Goal: Navigation & Orientation: Find specific page/section

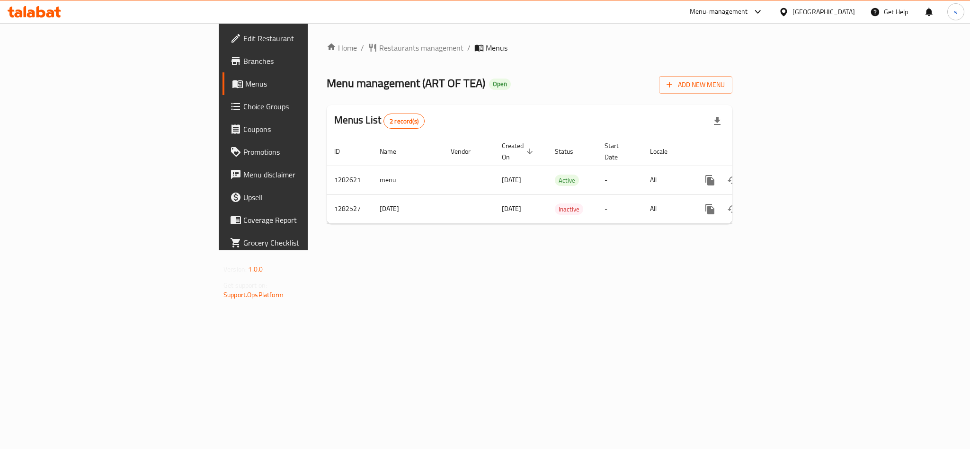
click at [818, 15] on div "[GEOGRAPHIC_DATA]" at bounding box center [823, 12] width 62 height 10
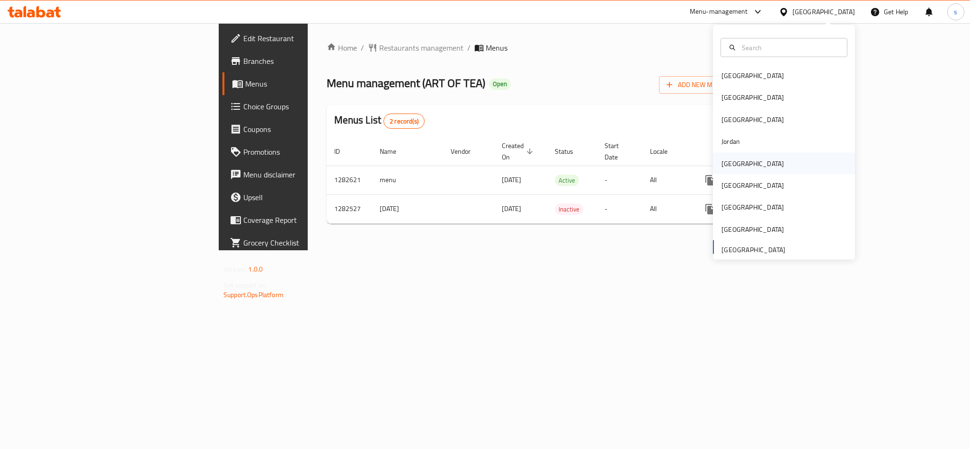
click at [729, 163] on div "[GEOGRAPHIC_DATA]" at bounding box center [752, 163] width 62 height 10
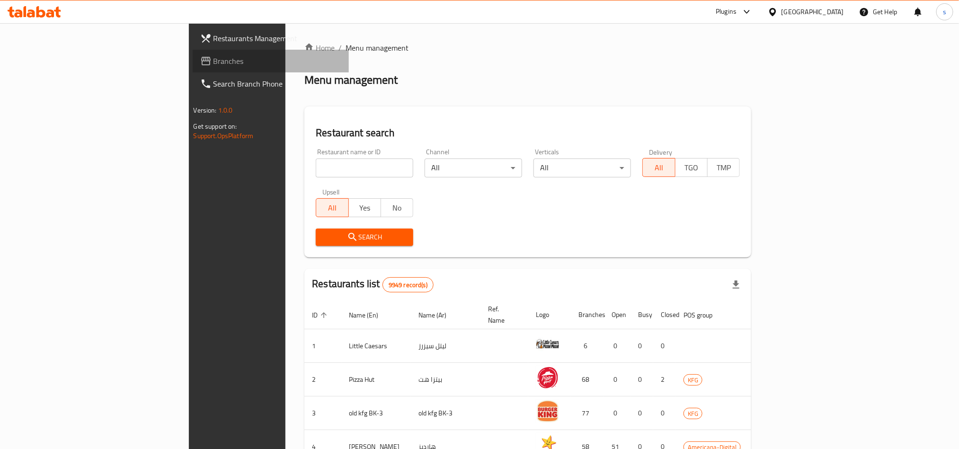
click at [214, 62] on span "Branches" at bounding box center [278, 60] width 128 height 11
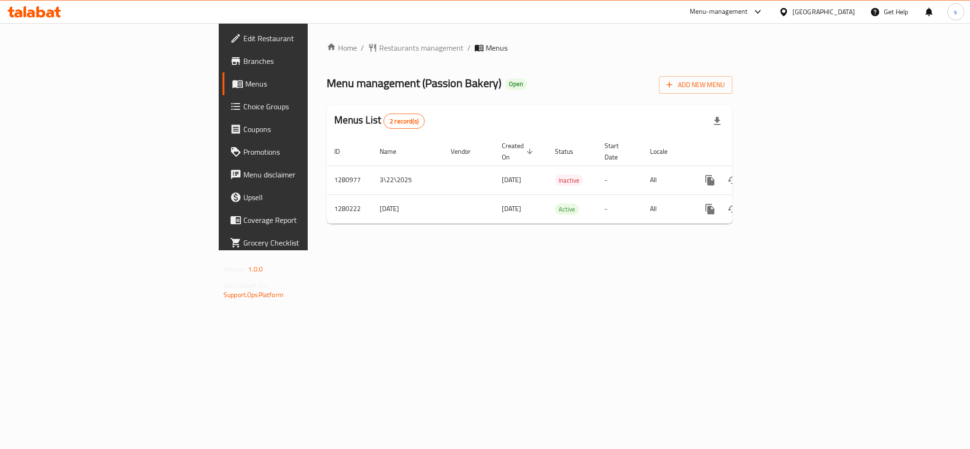
click at [842, 13] on div "[GEOGRAPHIC_DATA]" at bounding box center [823, 12] width 62 height 10
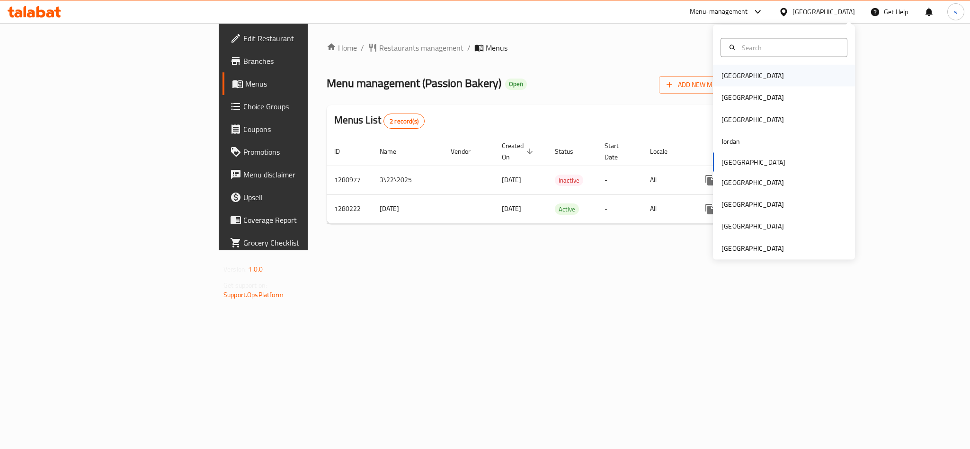
click at [725, 76] on div "[GEOGRAPHIC_DATA]" at bounding box center [752, 76] width 62 height 10
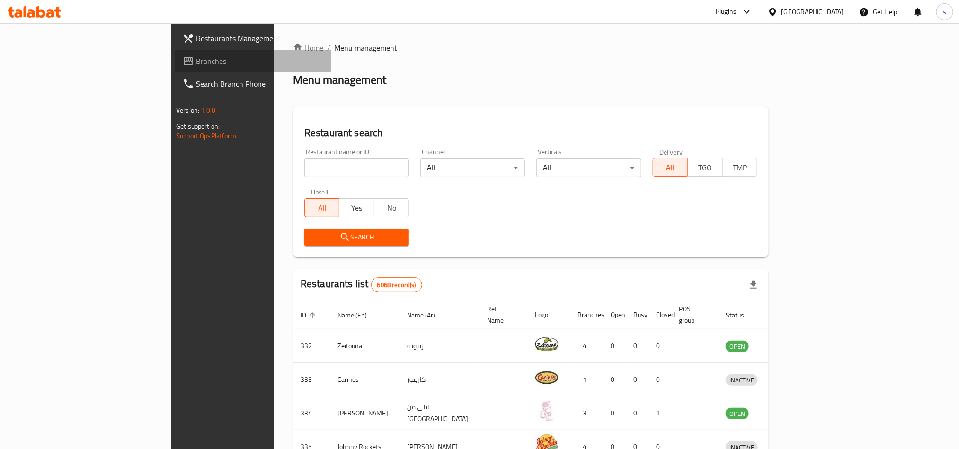
click at [196, 59] on span "Branches" at bounding box center [260, 60] width 128 height 11
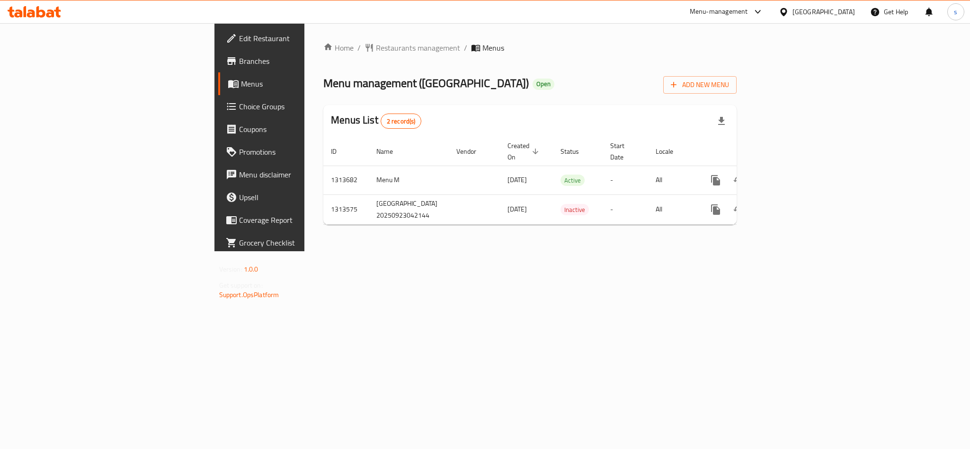
click at [834, 7] on div "[GEOGRAPHIC_DATA]" at bounding box center [823, 12] width 62 height 10
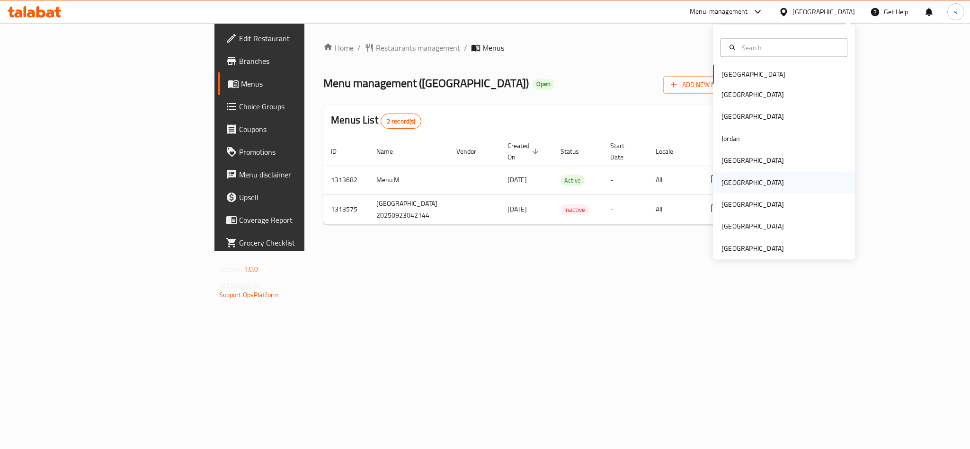
click at [721, 177] on div "[GEOGRAPHIC_DATA]" at bounding box center [752, 182] width 62 height 10
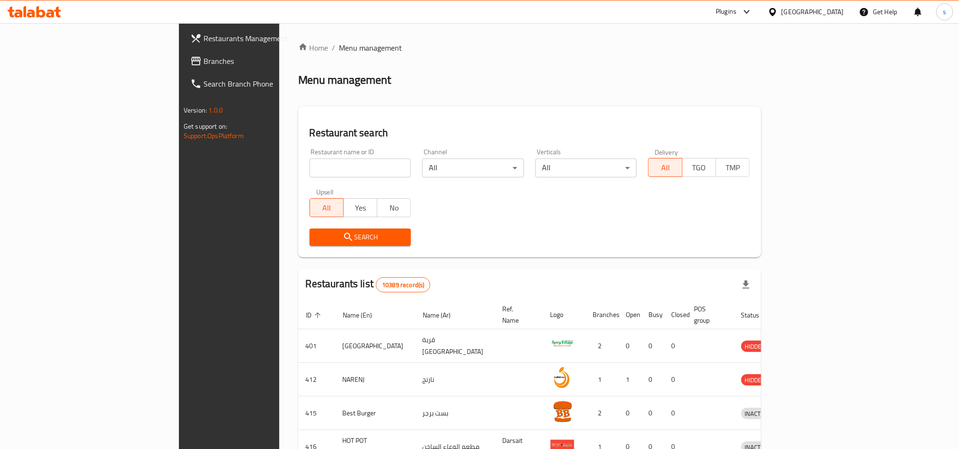
click at [190, 56] on span at bounding box center [196, 60] width 13 height 11
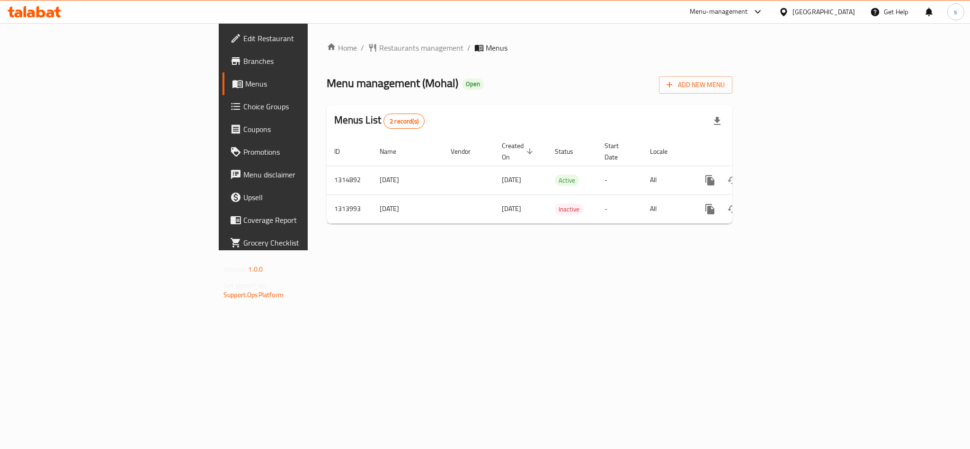
click at [850, 12] on div "[GEOGRAPHIC_DATA]" at bounding box center [823, 12] width 62 height 10
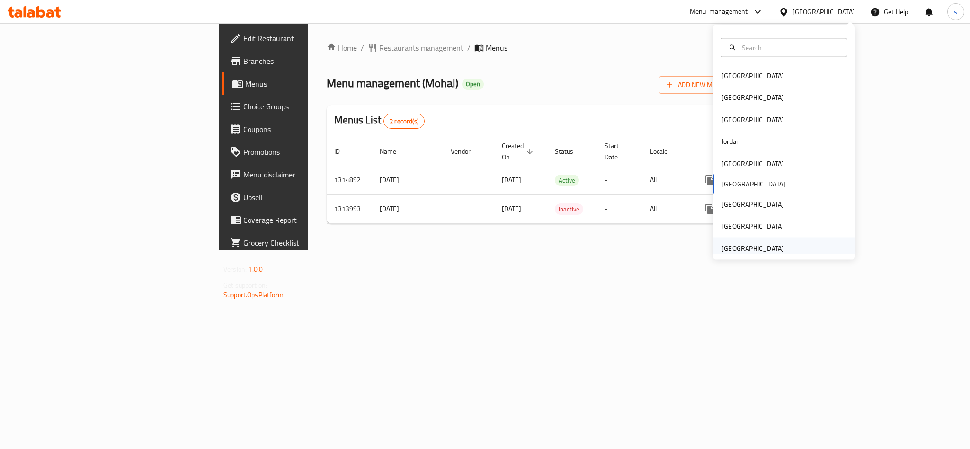
click at [747, 249] on div "[GEOGRAPHIC_DATA]" at bounding box center [752, 248] width 62 height 10
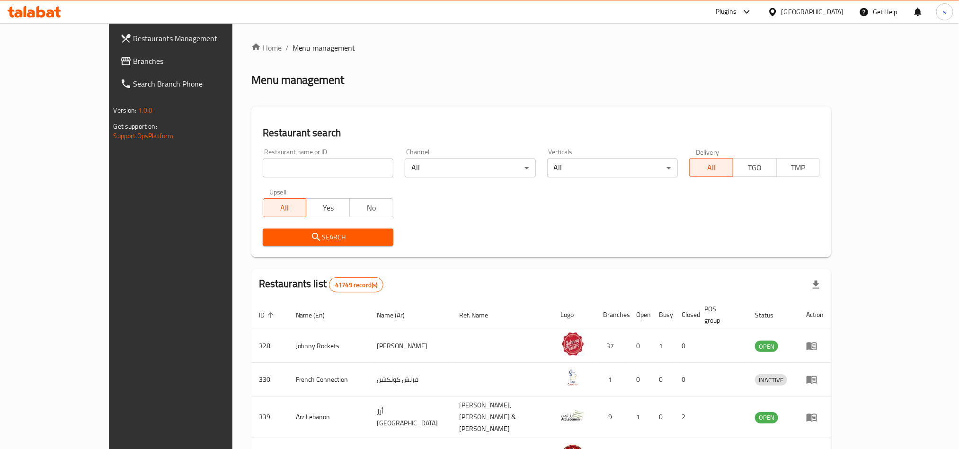
click at [134, 59] on span "Branches" at bounding box center [198, 60] width 128 height 11
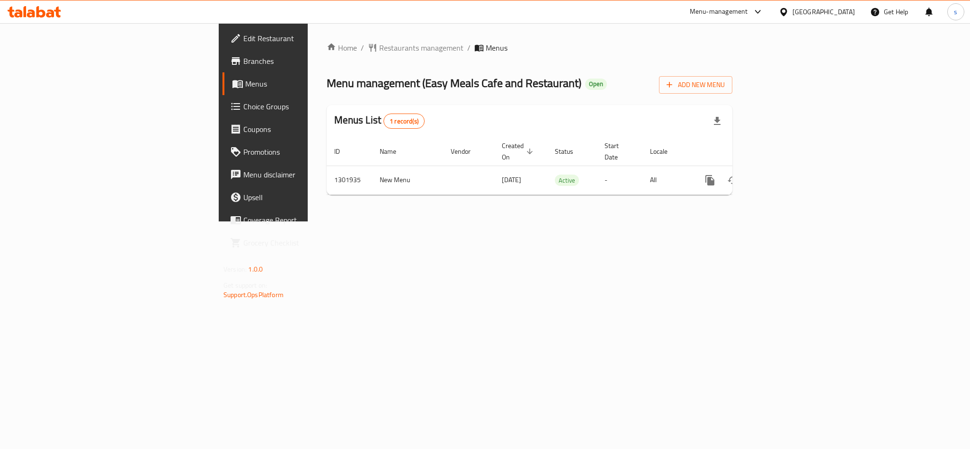
click at [811, 12] on div "[GEOGRAPHIC_DATA]" at bounding box center [823, 12] width 62 height 10
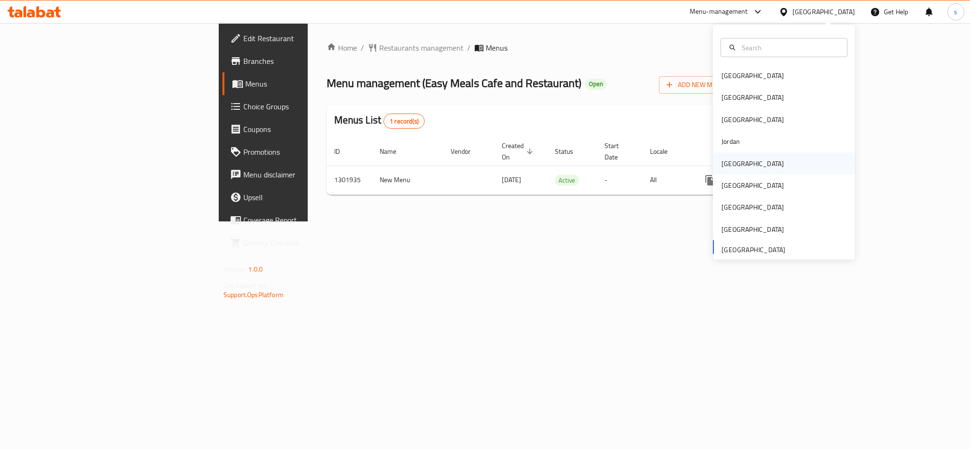
click at [721, 160] on div "[GEOGRAPHIC_DATA]" at bounding box center [752, 163] width 62 height 10
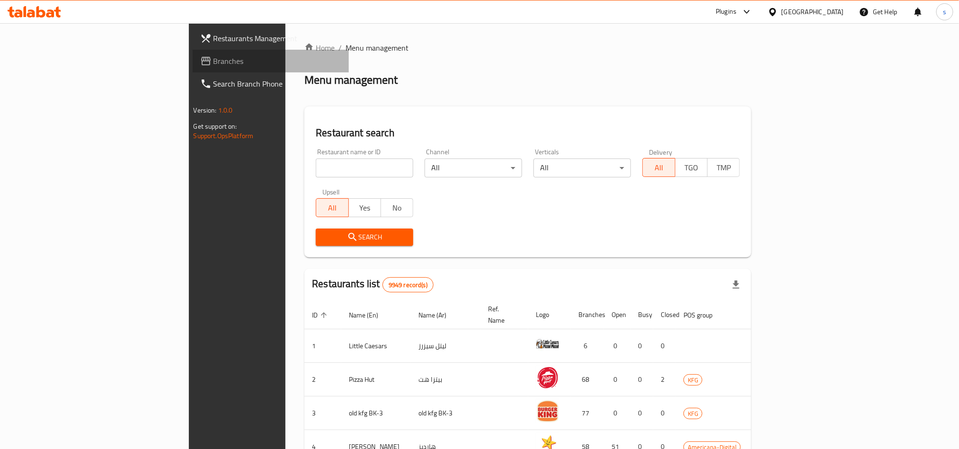
click at [214, 58] on span "Branches" at bounding box center [278, 60] width 128 height 11
